Goal: Find contact information: Find contact information

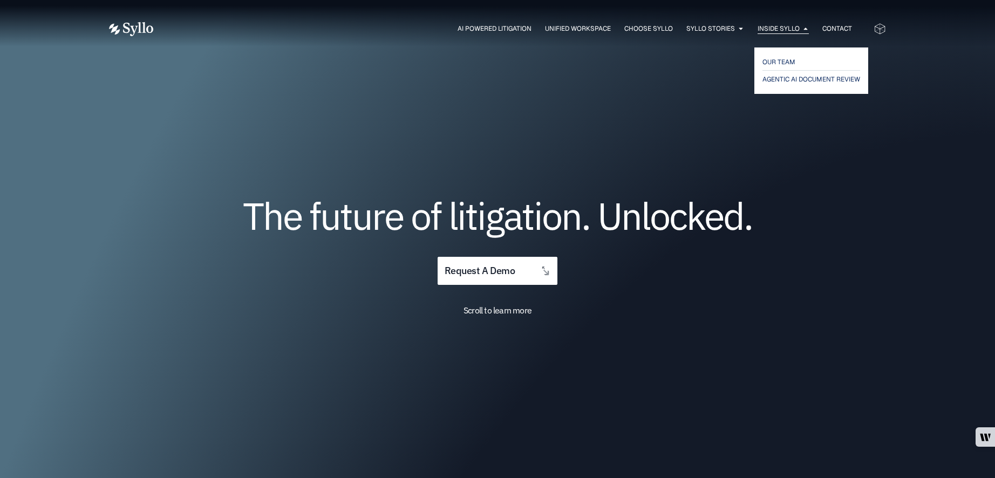
click at [772, 32] on span "Inside Syllo" at bounding box center [778, 29] width 42 height 10
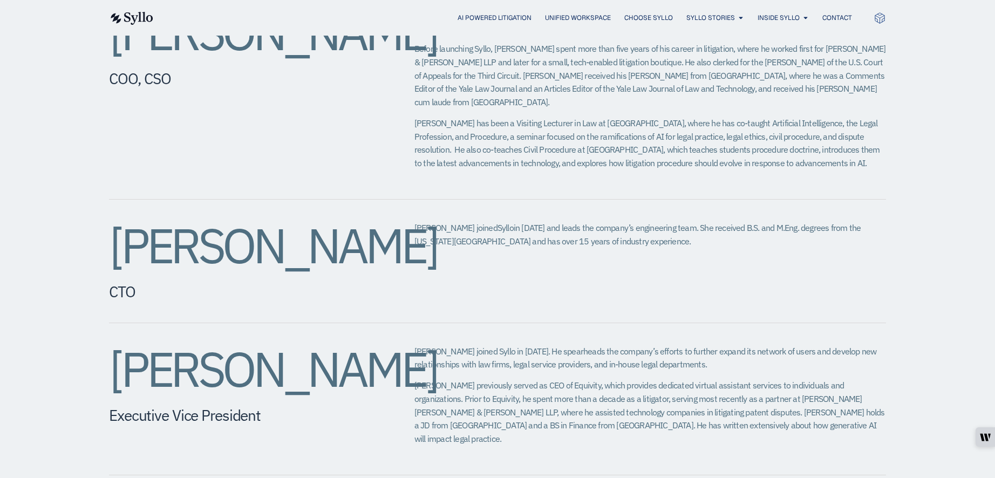
scroll to position [724, 0]
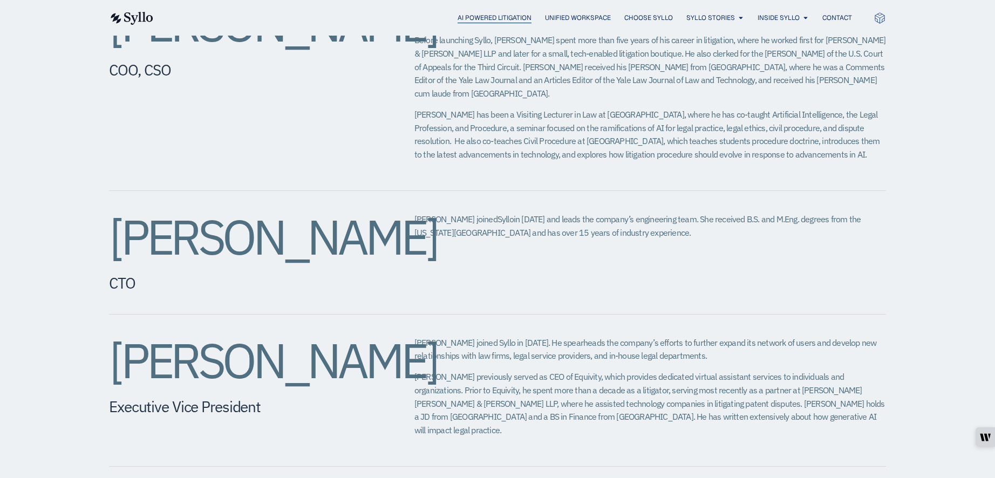
click at [480, 13] on span "AI Powered Litigation" at bounding box center [494, 18] width 74 height 10
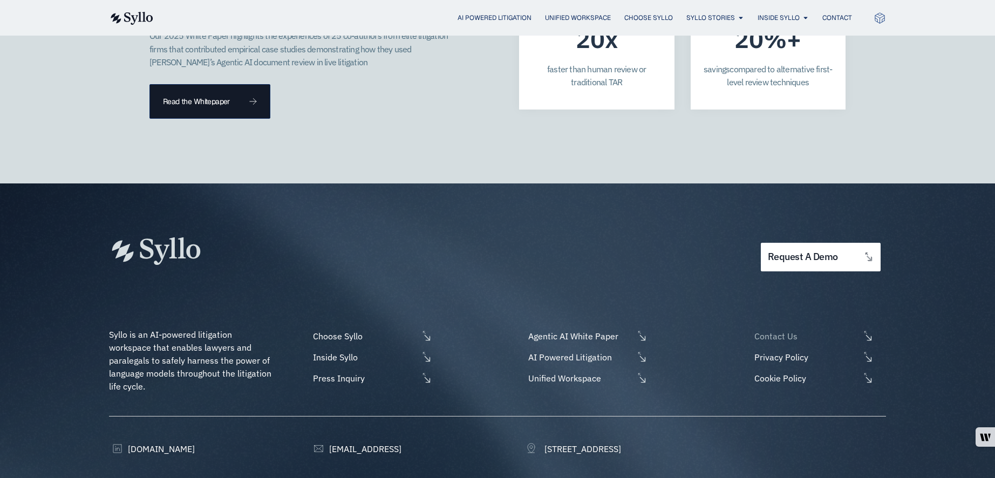
scroll to position [3208, 0]
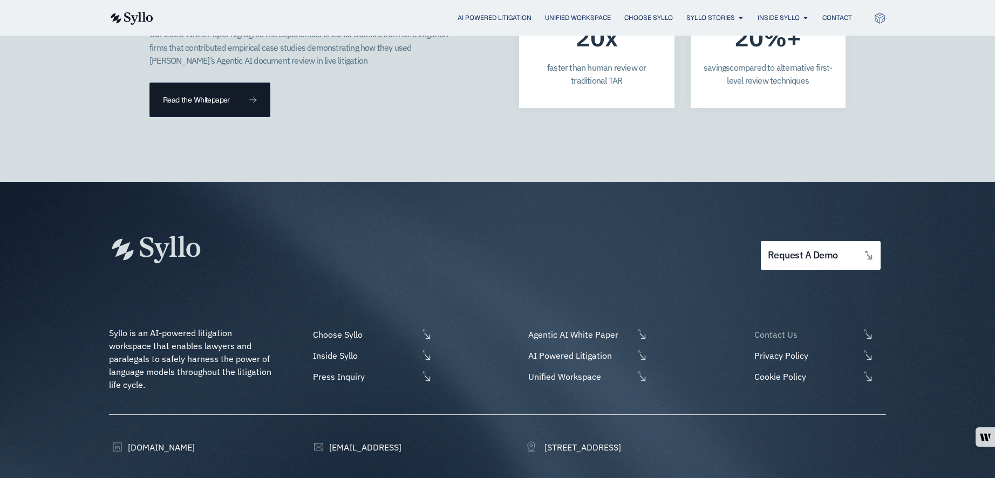
click at [780, 328] on span "Contact Us" at bounding box center [805, 334] width 108 height 13
